Goal: Find specific page/section: Find specific page/section

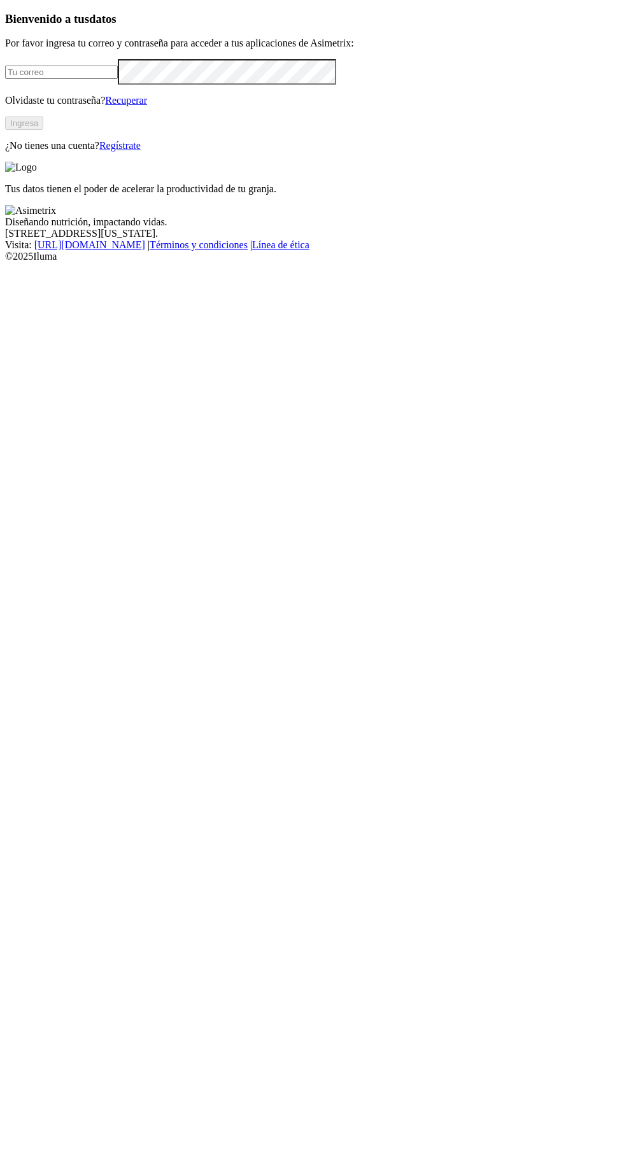
type input "[PERSON_NAME][EMAIL_ADDRESS][DOMAIN_NAME]"
click input "submit" at bounding box center [0, 0] width 0 height 0
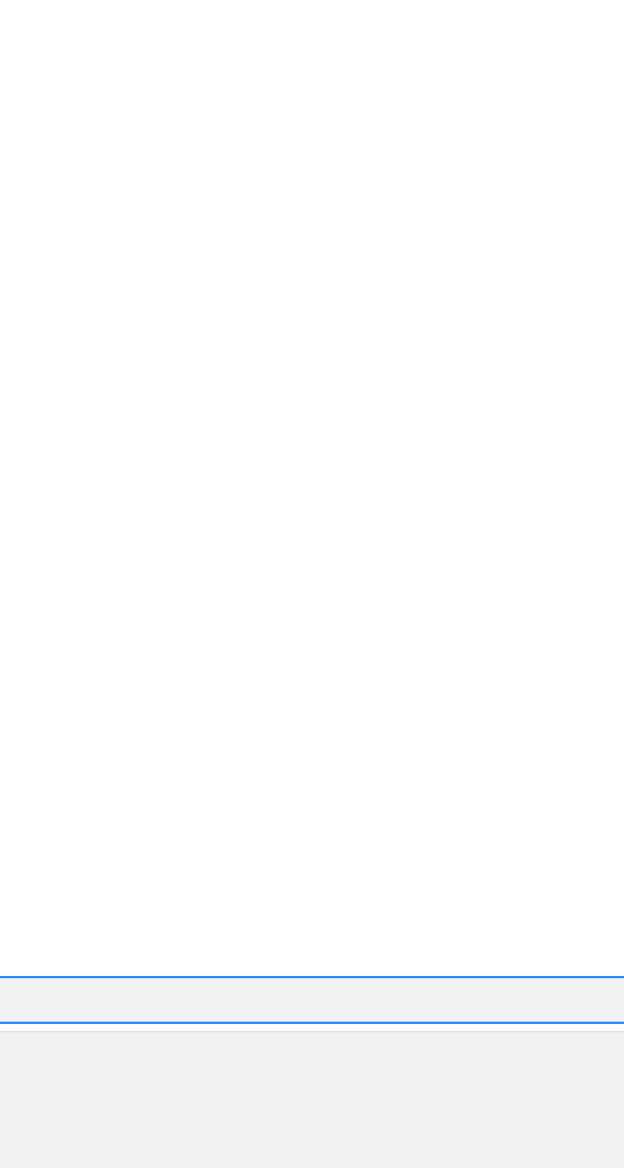
click at [428, 570] on div "DM-AVICOLA" at bounding box center [312, 581] width 614 height 22
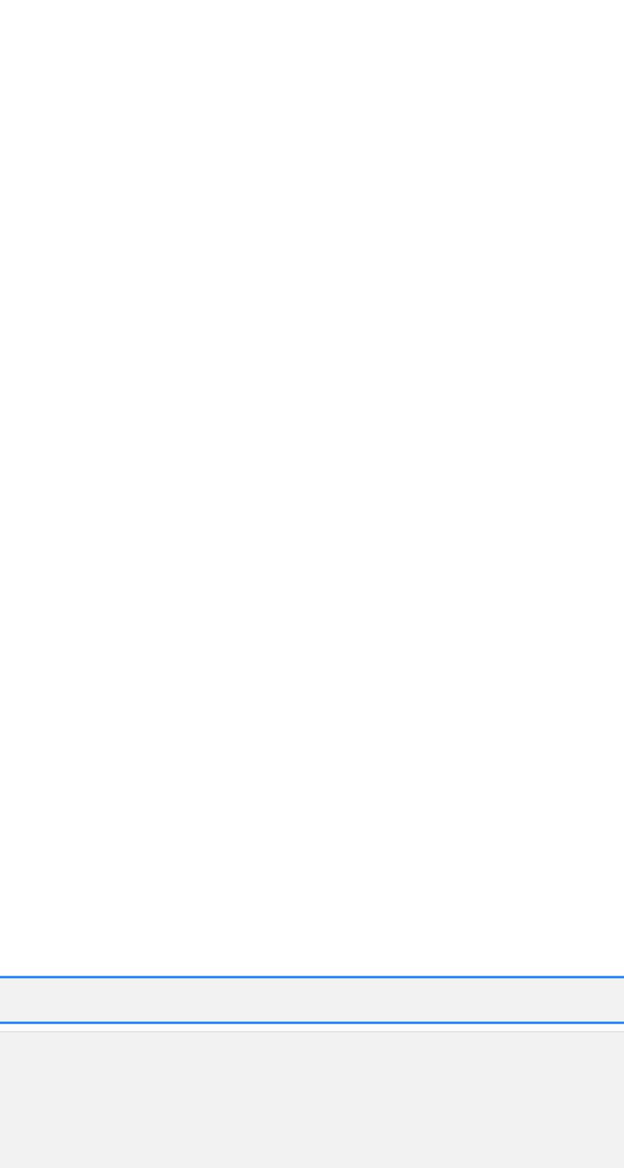
scroll to position [43, 0]
click at [443, 670] on div "REDONDOS" at bounding box center [312, 681] width 614 height 22
